Goal: Transaction & Acquisition: Purchase product/service

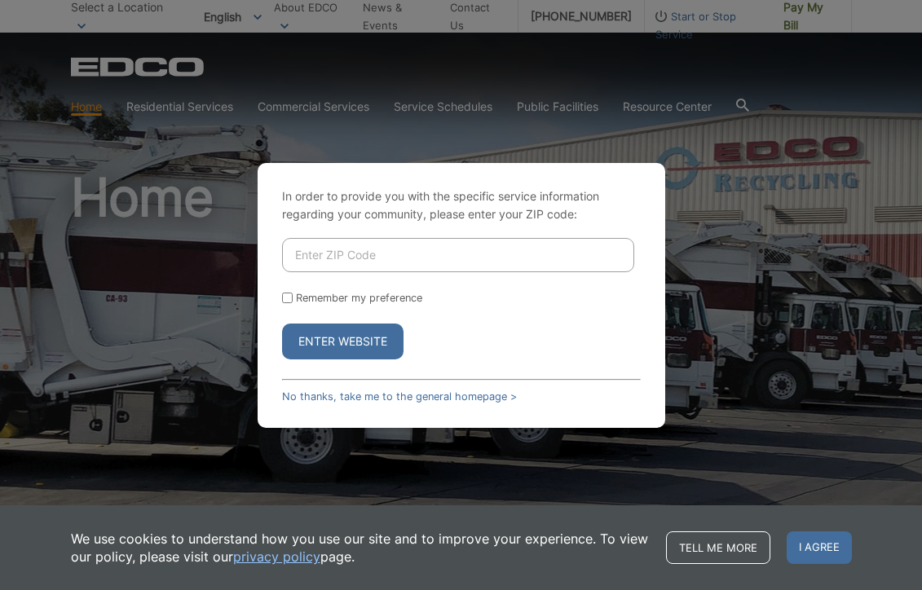
click at [308, 262] on input "Enter ZIP Code" at bounding box center [458, 255] width 352 height 34
type input "92069"
click at [351, 338] on button "Enter Website" at bounding box center [342, 342] width 121 height 36
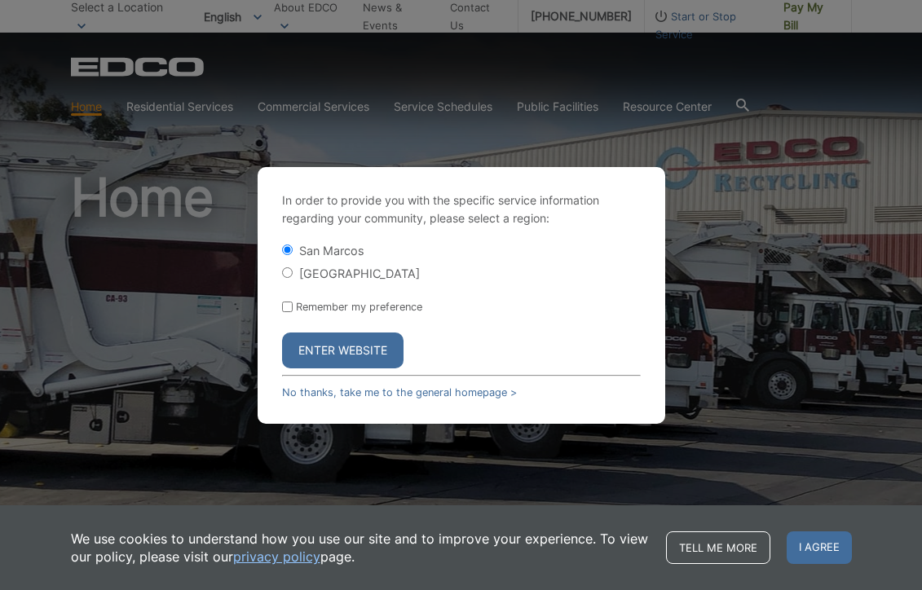
click at [326, 342] on button "Enter Website" at bounding box center [342, 351] width 121 height 36
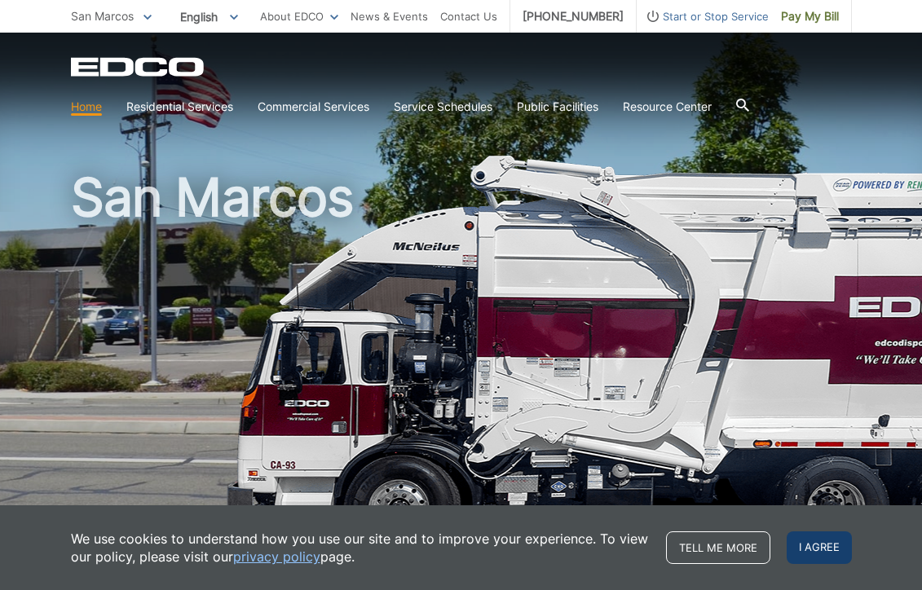
click at [811, 551] on span "I agree" at bounding box center [819, 548] width 65 height 33
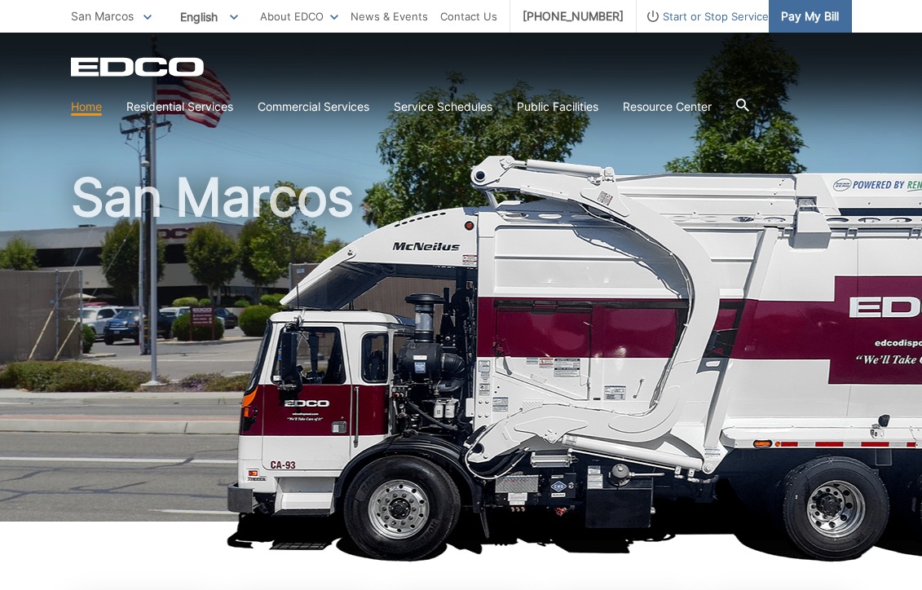
click at [806, 15] on span "Pay My Bill" at bounding box center [810, 16] width 58 height 18
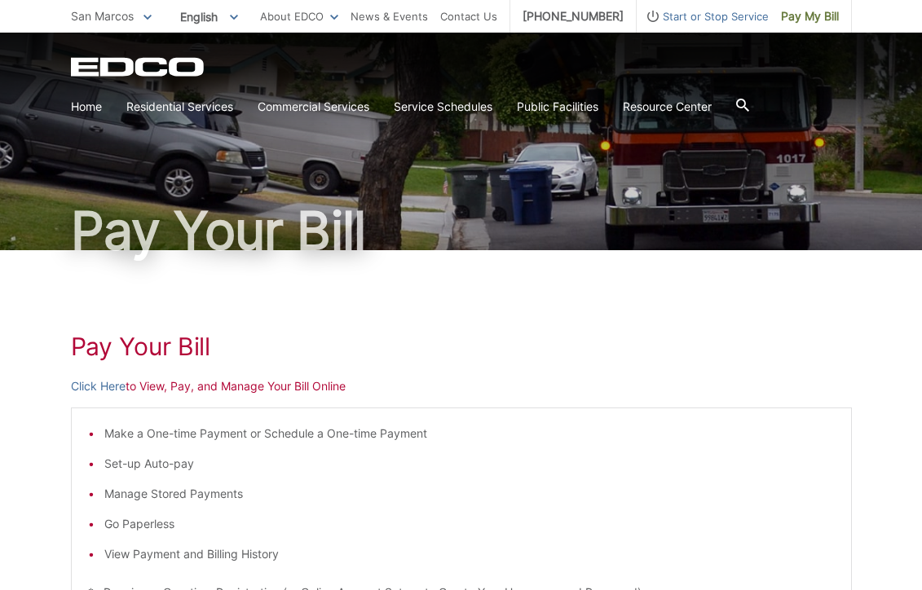
scroll to position [60, 0]
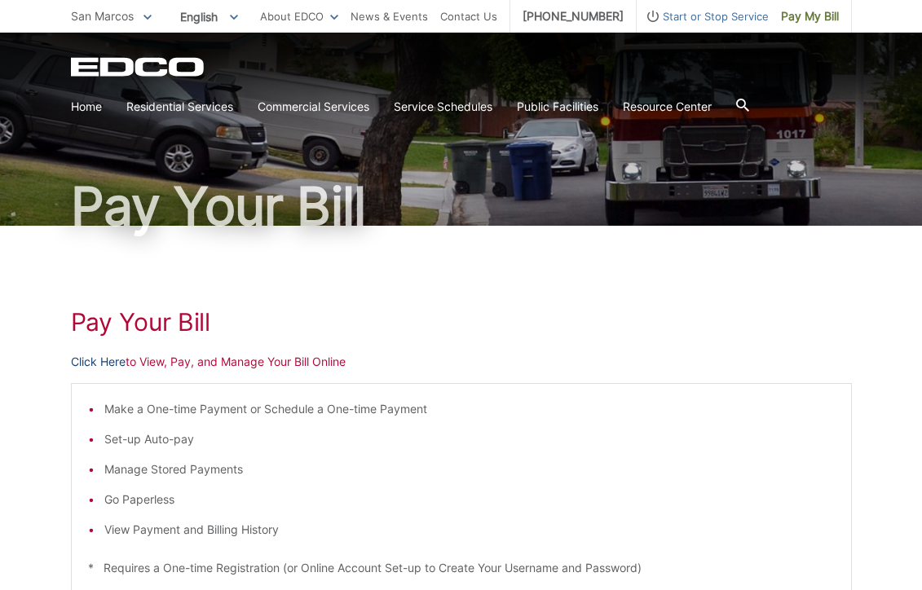
click at [98, 364] on link "Click Here" at bounding box center [98, 362] width 55 height 18
